Goal: Transaction & Acquisition: Obtain resource

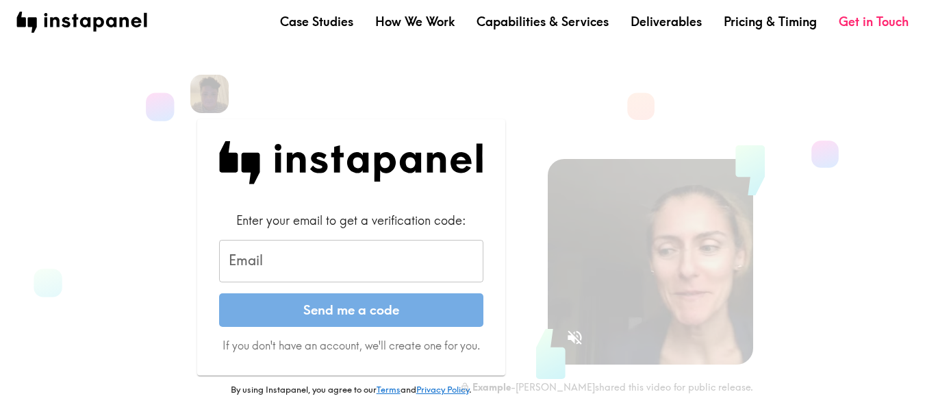
click at [283, 277] on input "Email" at bounding box center [351, 261] width 264 height 42
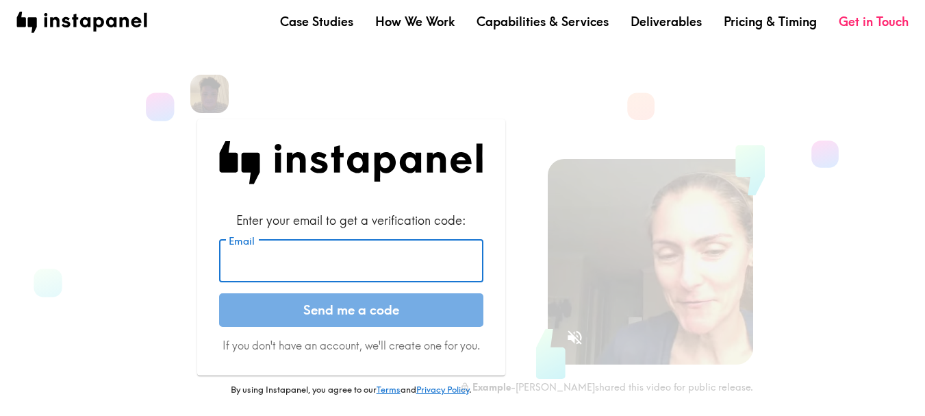
type input "[EMAIL_ADDRESS][DOMAIN_NAME]"
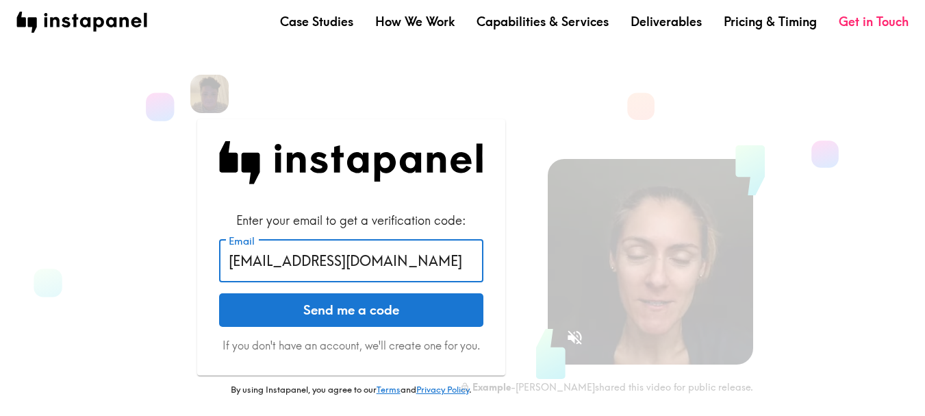
click at [330, 307] on button "Send me a code" at bounding box center [351, 310] width 264 height 34
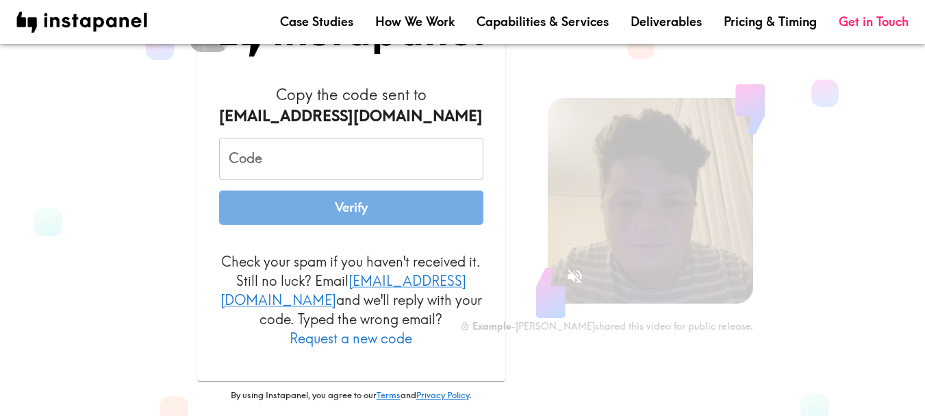
scroll to position [68, 0]
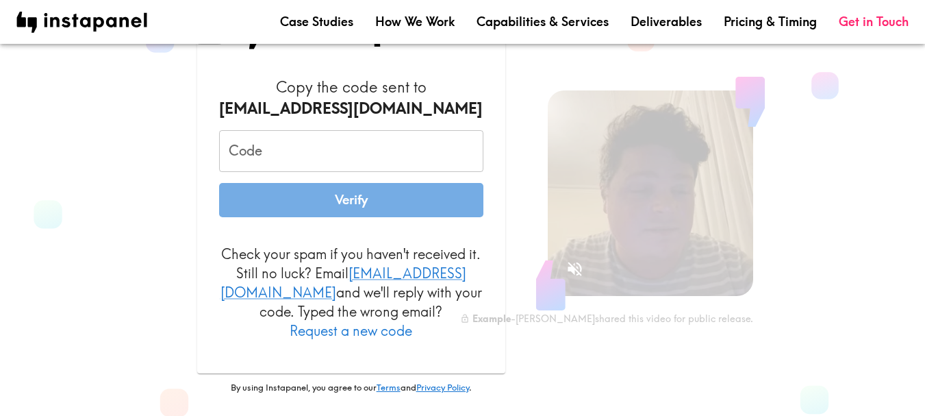
click at [381, 321] on button "Request a new code" at bounding box center [351, 330] width 123 height 19
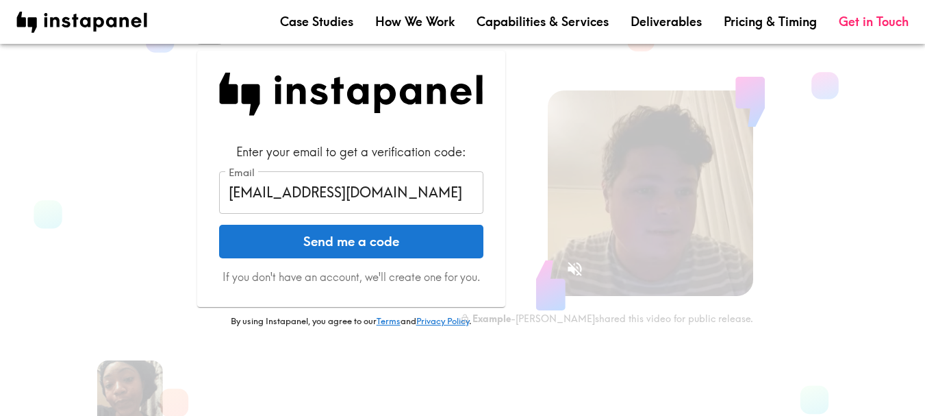
click at [373, 245] on button "Send me a code" at bounding box center [351, 242] width 264 height 34
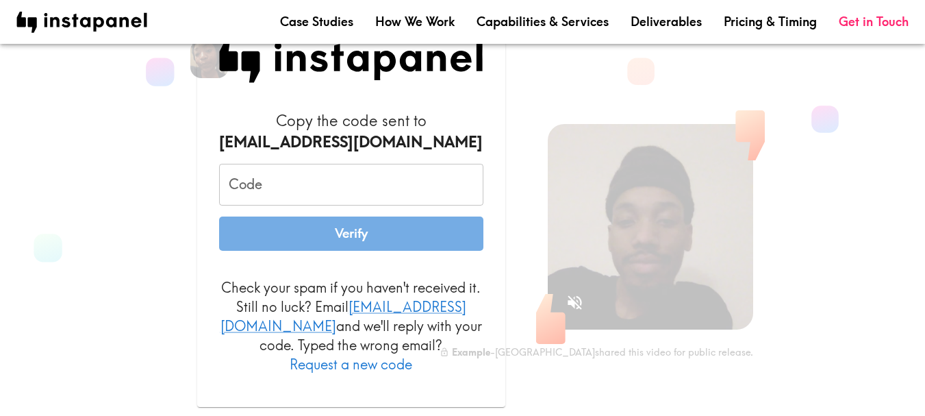
scroll to position [68, 0]
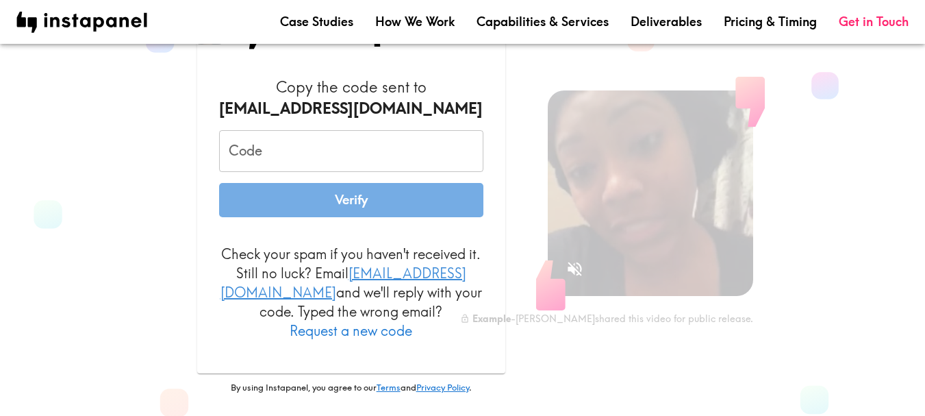
click at [346, 279] on link "[EMAIL_ADDRESS][DOMAIN_NAME]" at bounding box center [343, 282] width 246 height 36
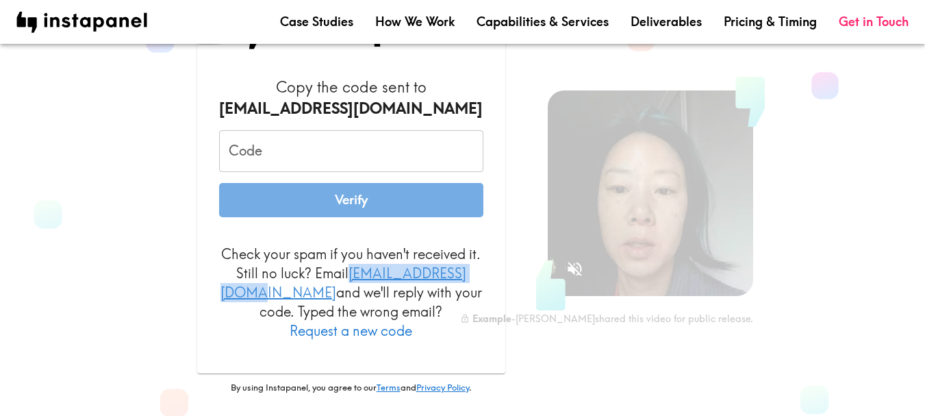
drag, startPoint x: 485, startPoint y: 284, endPoint x: 338, endPoint y: 281, distance: 147.9
click at [338, 281] on div "Copy the code sent to [EMAIL_ADDRESS][DOMAIN_NAME] Code Code Verify Check your …" at bounding box center [351, 178] width 308 height 389
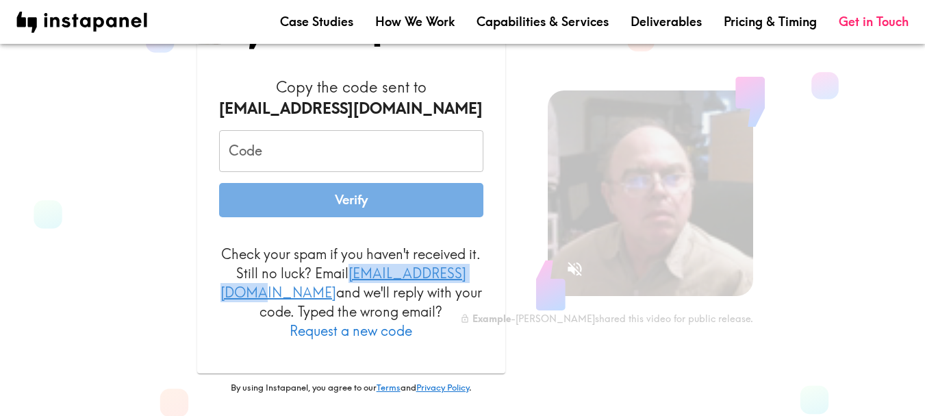
copy link "[EMAIL_ADDRESS][DOMAIN_NAME]"
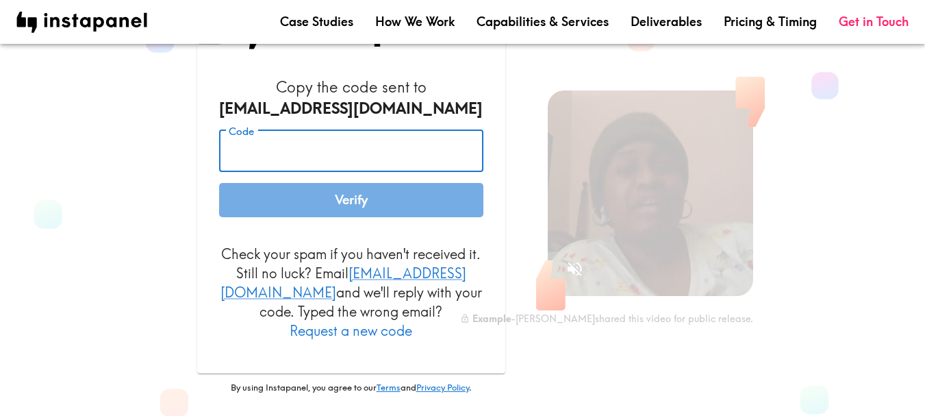
paste input "h2K_Ak6_qRf"
type input "h2K_Ak6_qRf"
click at [303, 217] on button "Verify" at bounding box center [351, 200] width 264 height 34
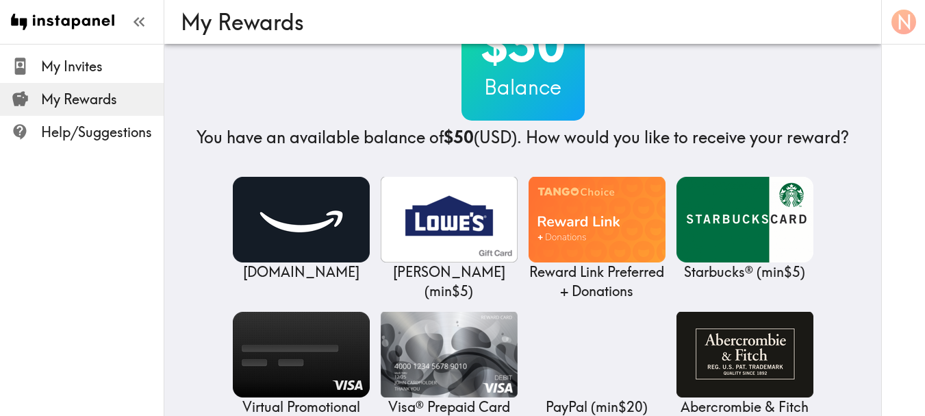
scroll to position [137, 0]
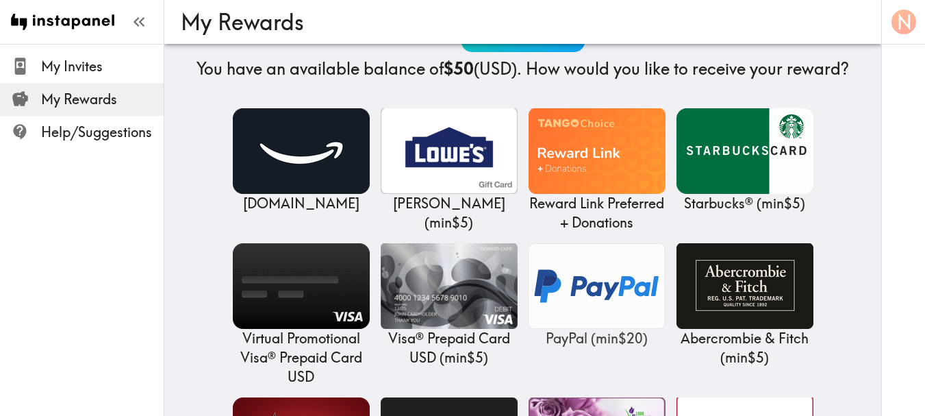
click at [606, 275] on img at bounding box center [597, 286] width 137 height 86
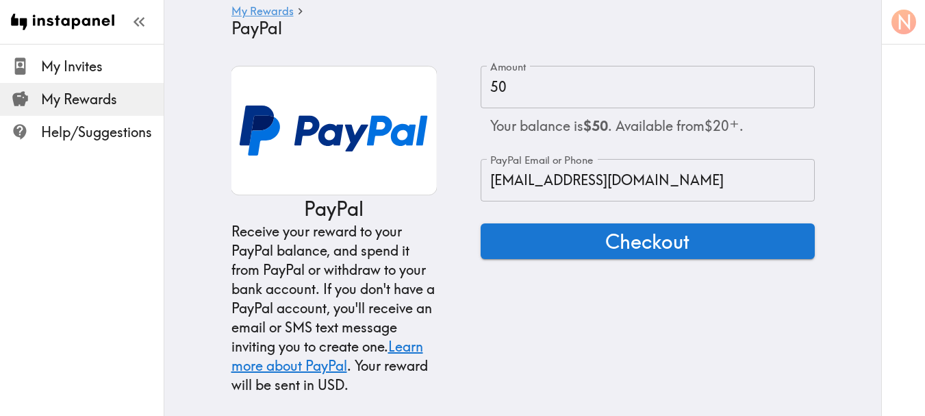
click at [540, 94] on input "50" at bounding box center [648, 87] width 334 height 42
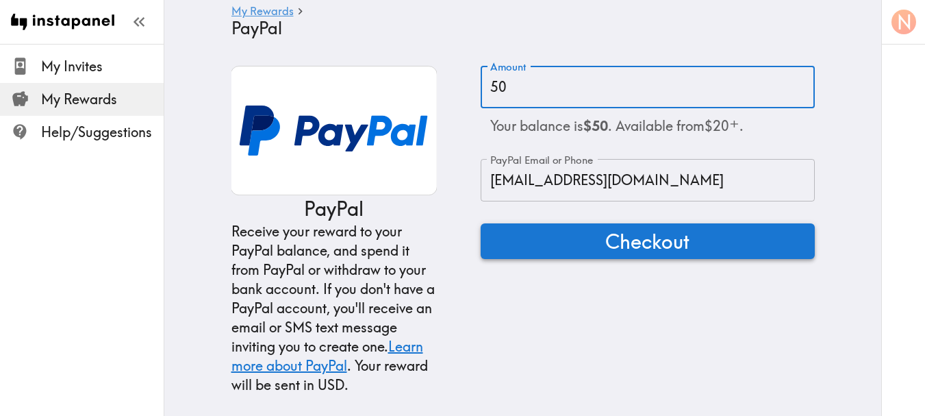
click at [605, 244] on span "Checkout" at bounding box center [647, 240] width 84 height 27
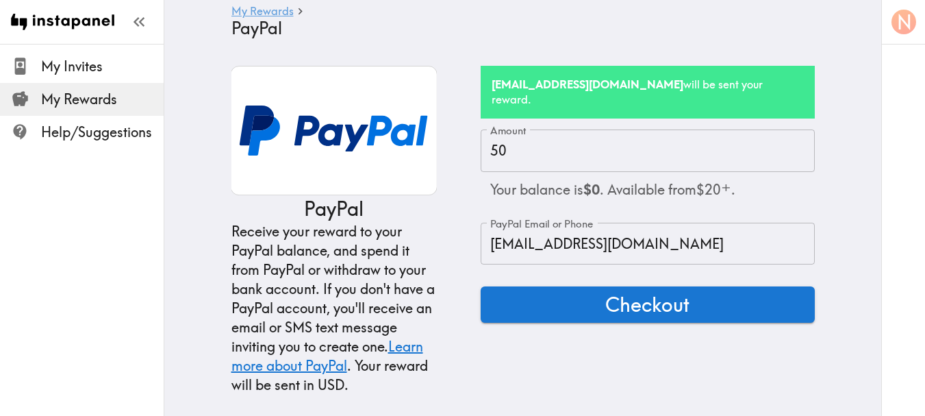
click at [245, 10] on link "My Rewards" at bounding box center [262, 11] width 62 height 13
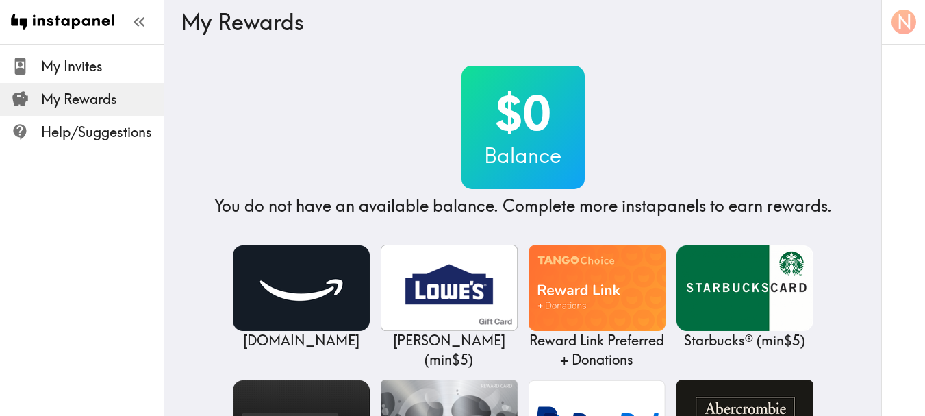
click at [528, 129] on h2 "$0" at bounding box center [523, 113] width 123 height 56
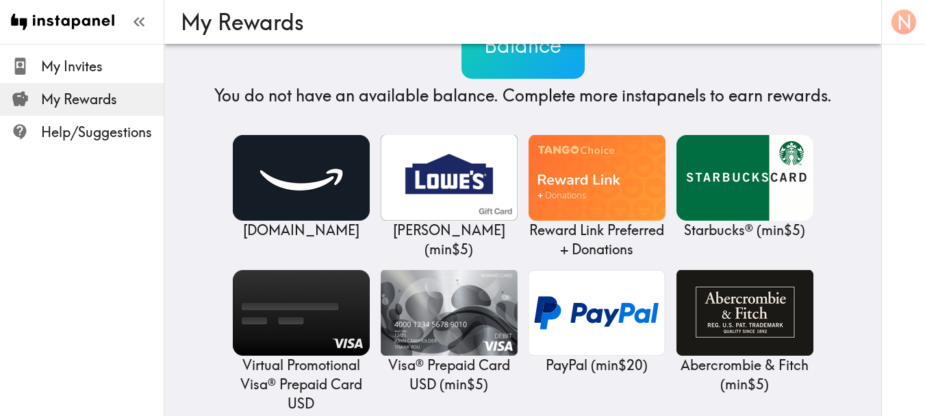
scroll to position [205, 0]
